Goal: Transaction & Acquisition: Book appointment/travel/reservation

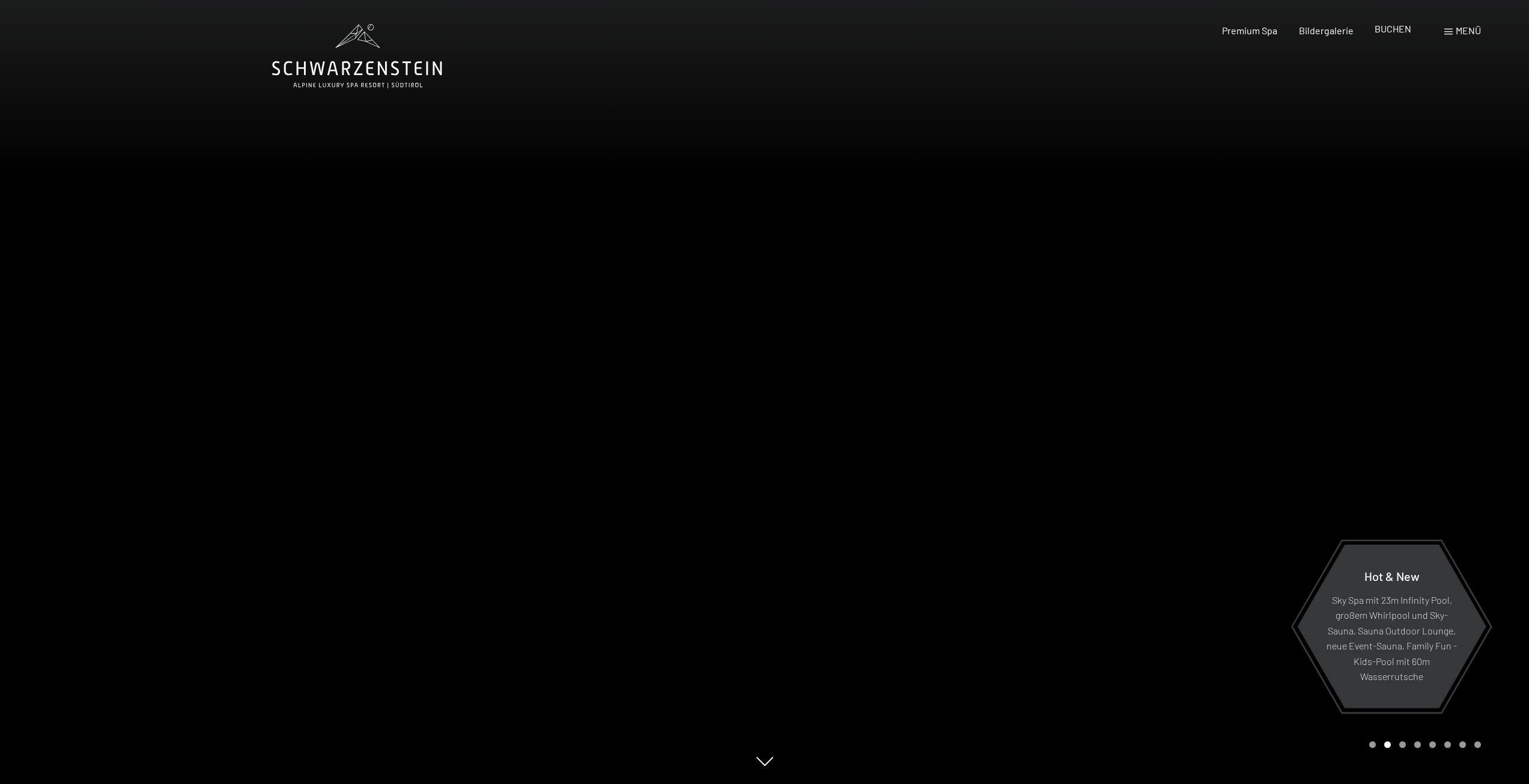
click at [1392, 32] on span "BUCHEN" at bounding box center [1393, 29] width 36 height 11
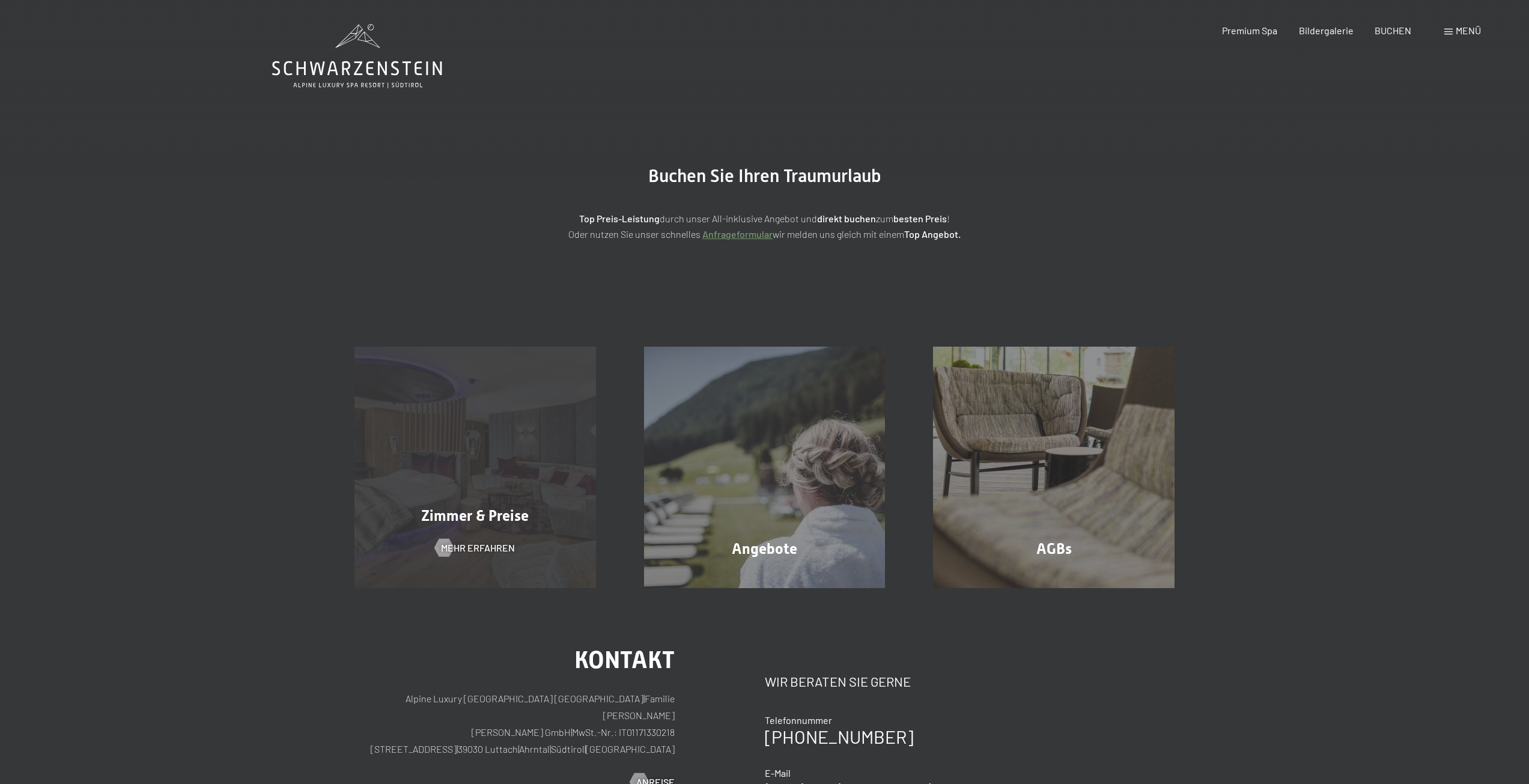
click at [547, 478] on div "Zimmer & Preise Mehr erfahren" at bounding box center [475, 467] width 290 height 241
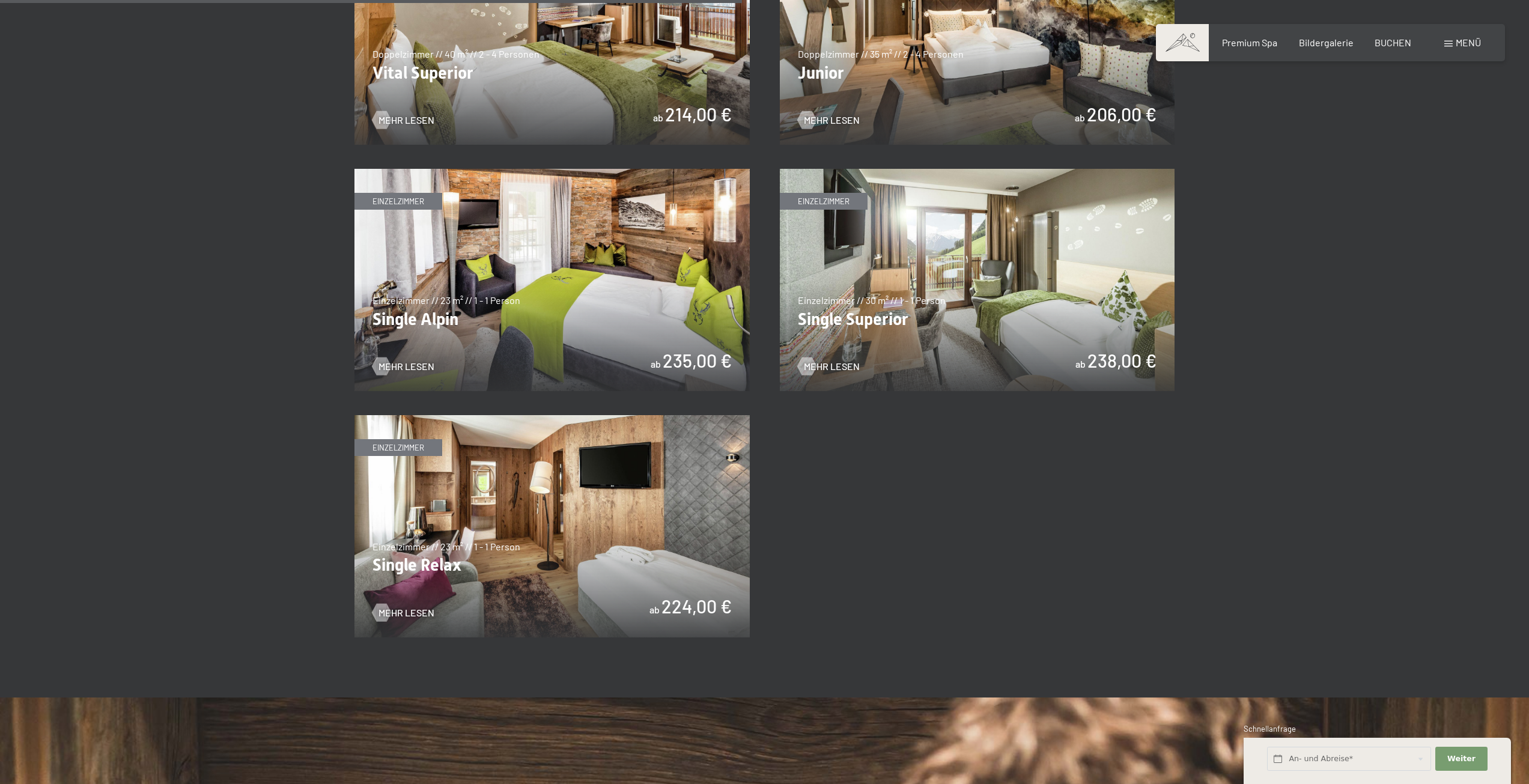
scroll to position [1862, 0]
click at [1386, 46] on span "BUCHEN" at bounding box center [1393, 41] width 36 height 11
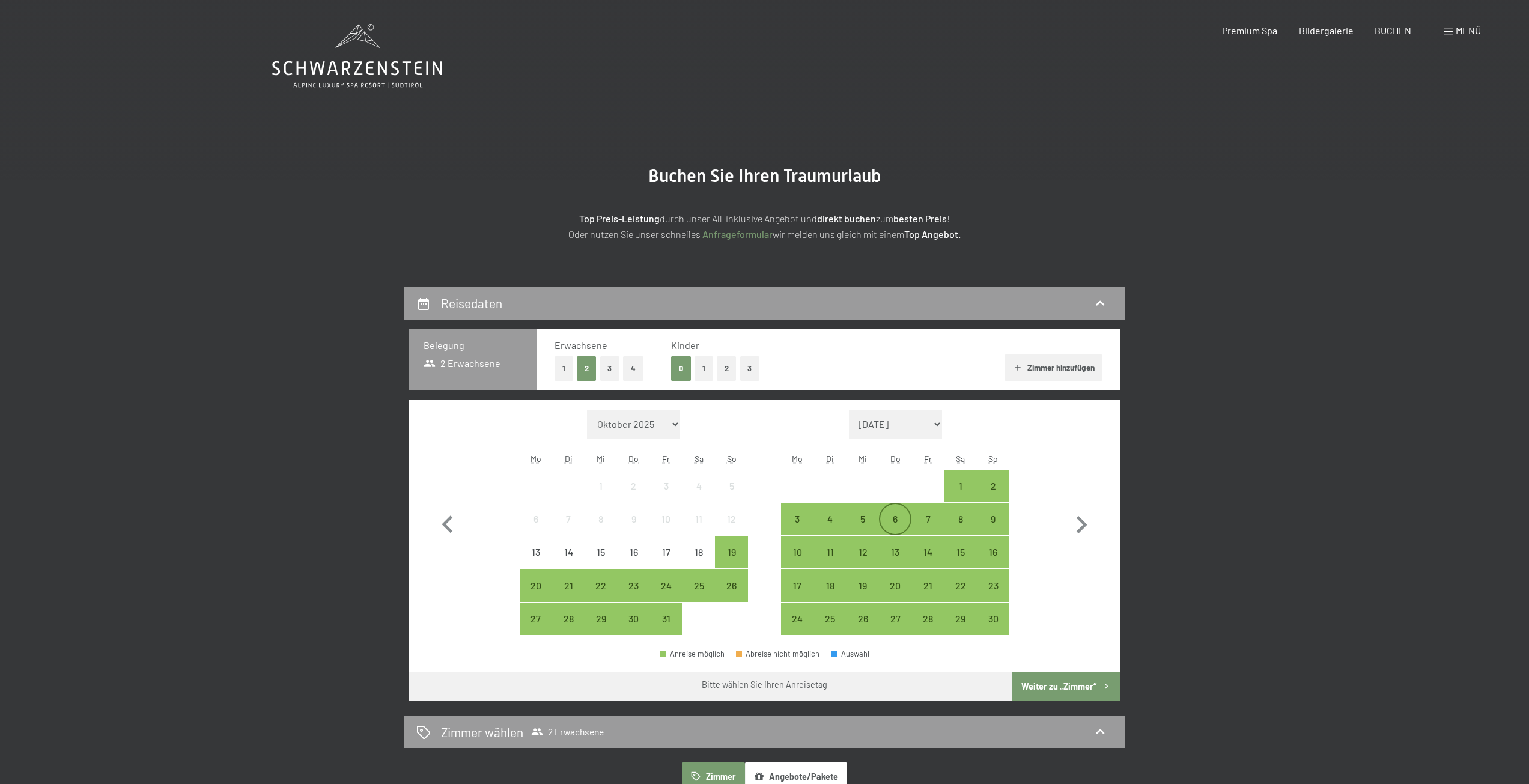
click at [897, 520] on div "6" at bounding box center [895, 529] width 30 height 30
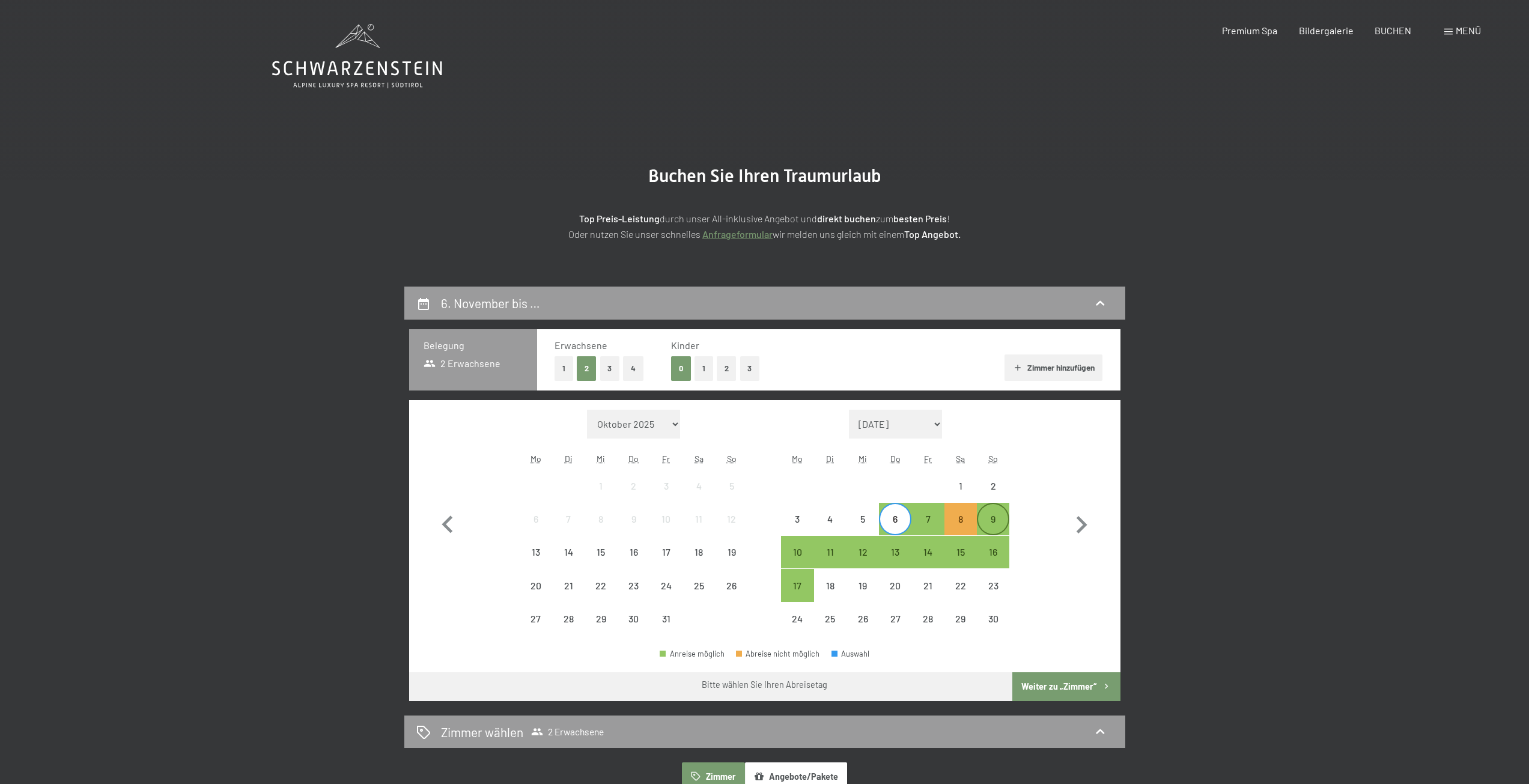
click at [994, 518] on div "9" at bounding box center [993, 529] width 30 height 30
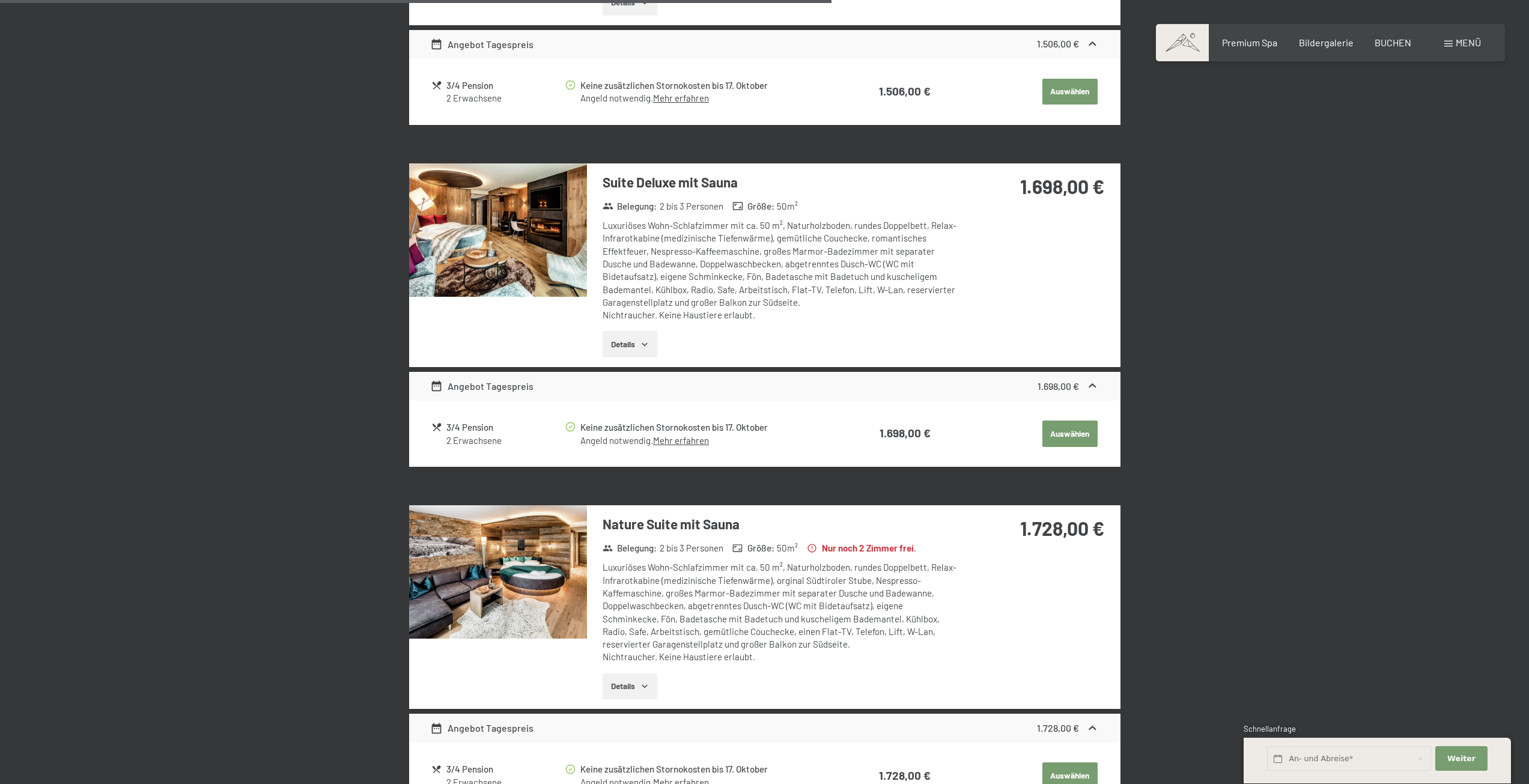
scroll to position [1562, 0]
